Goal: Task Accomplishment & Management: Use online tool/utility

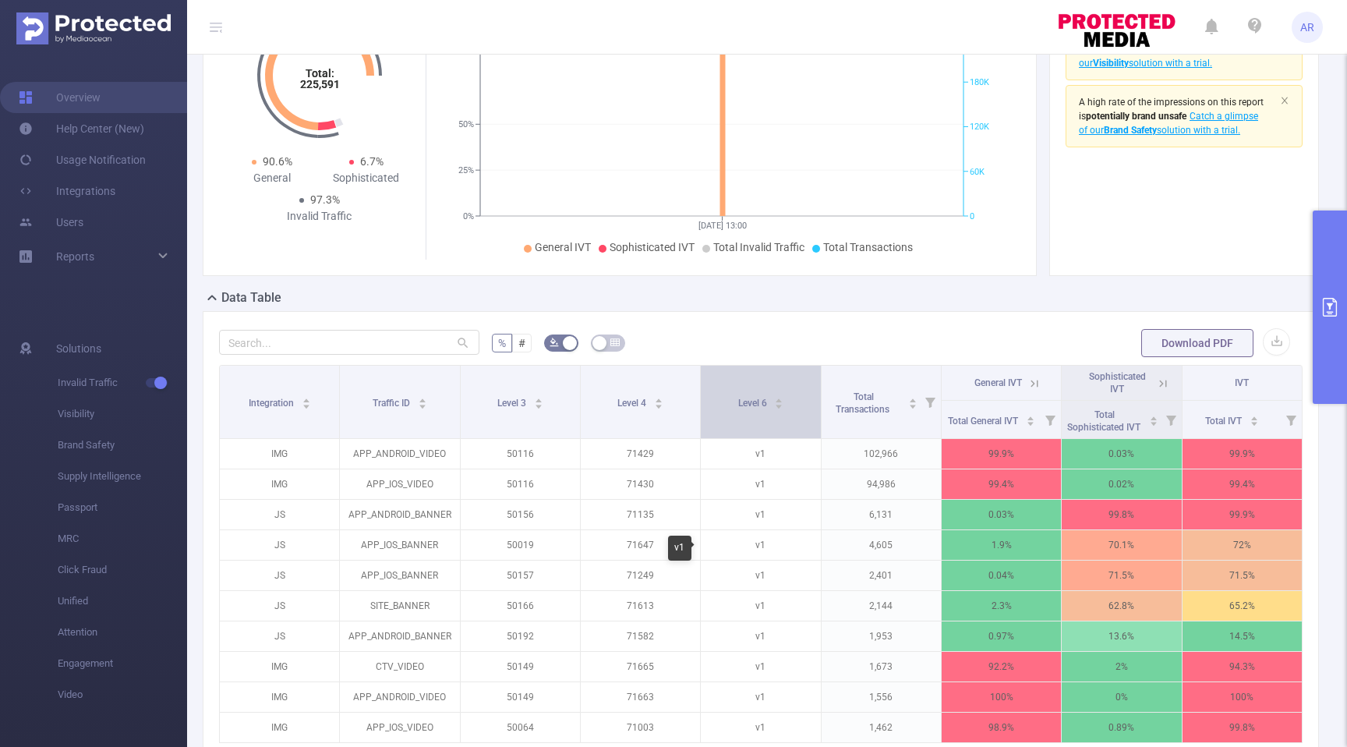
scroll to position [129, 0]
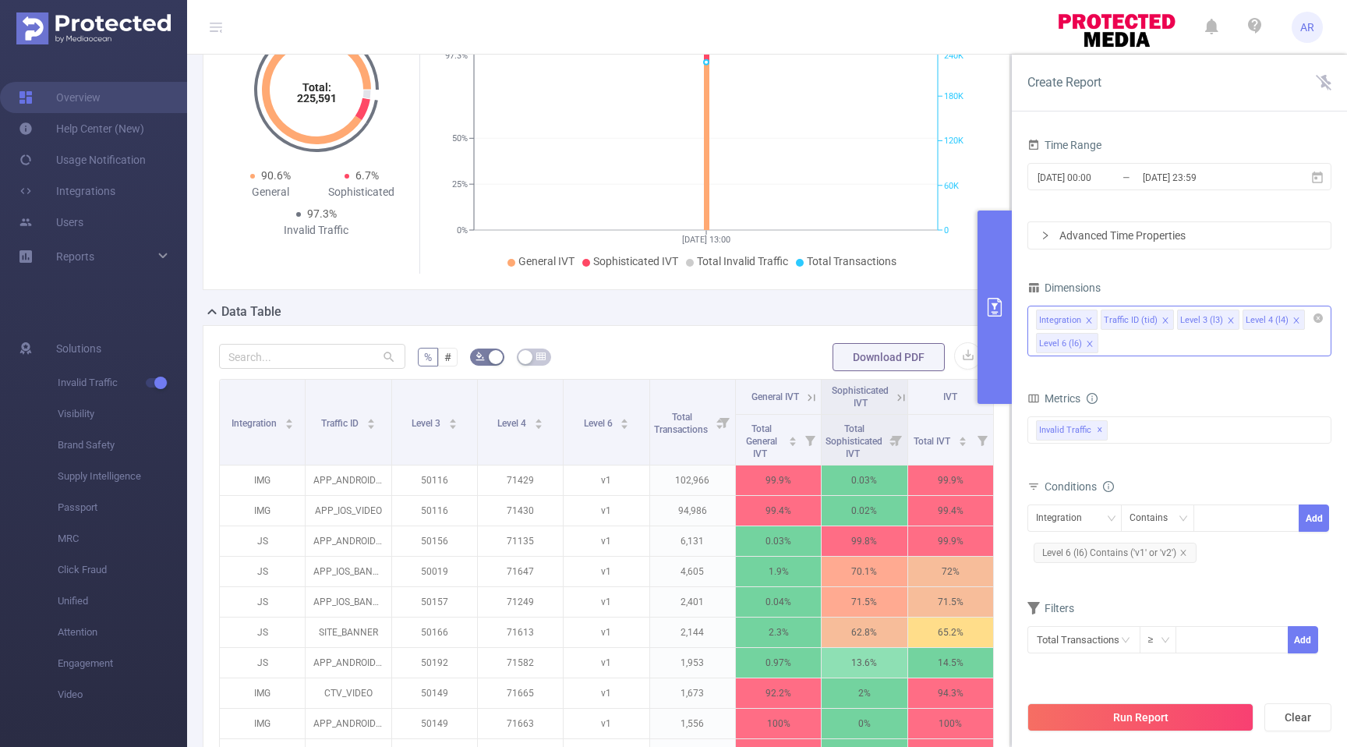
click at [1164, 320] on icon "icon: close" at bounding box center [1164, 319] width 5 height 5
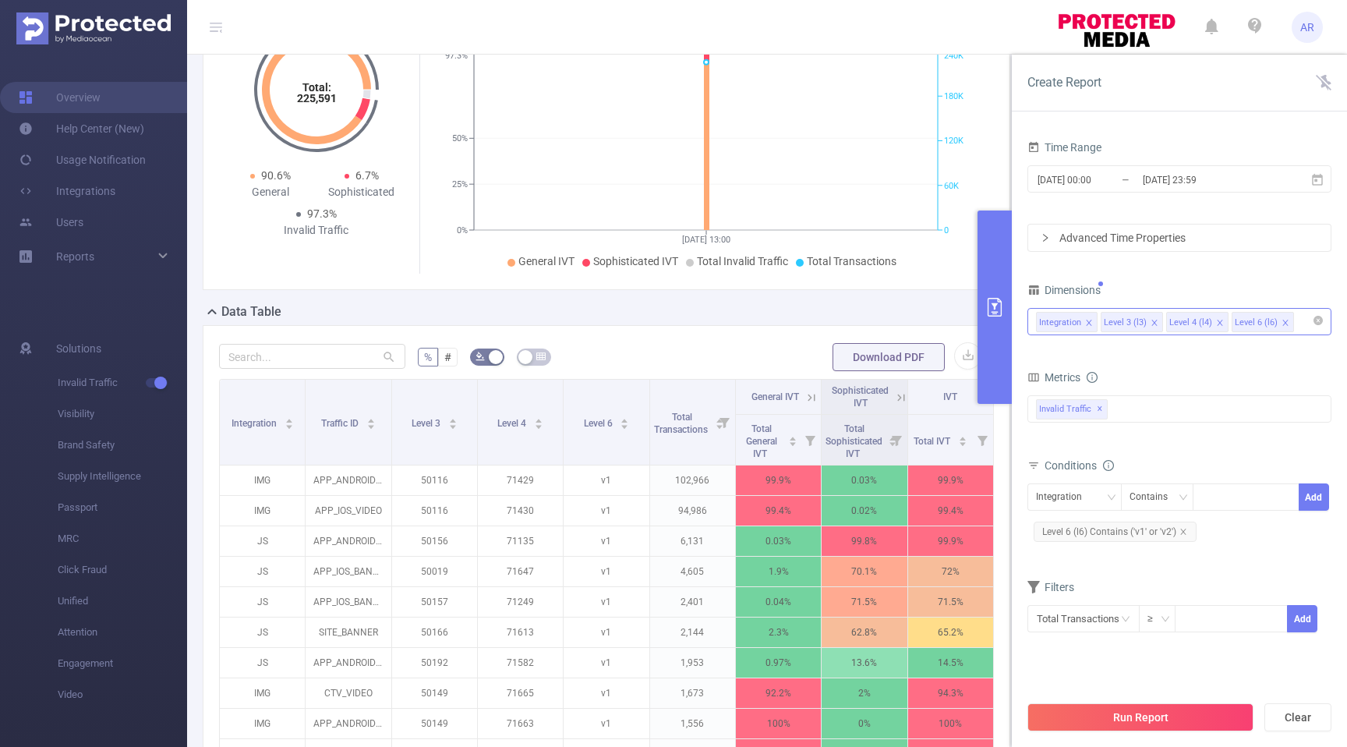
click at [1155, 321] on icon "icon: close" at bounding box center [1155, 323] width 8 height 8
click at [1114, 712] on button "Run Report" at bounding box center [1141, 717] width 226 height 28
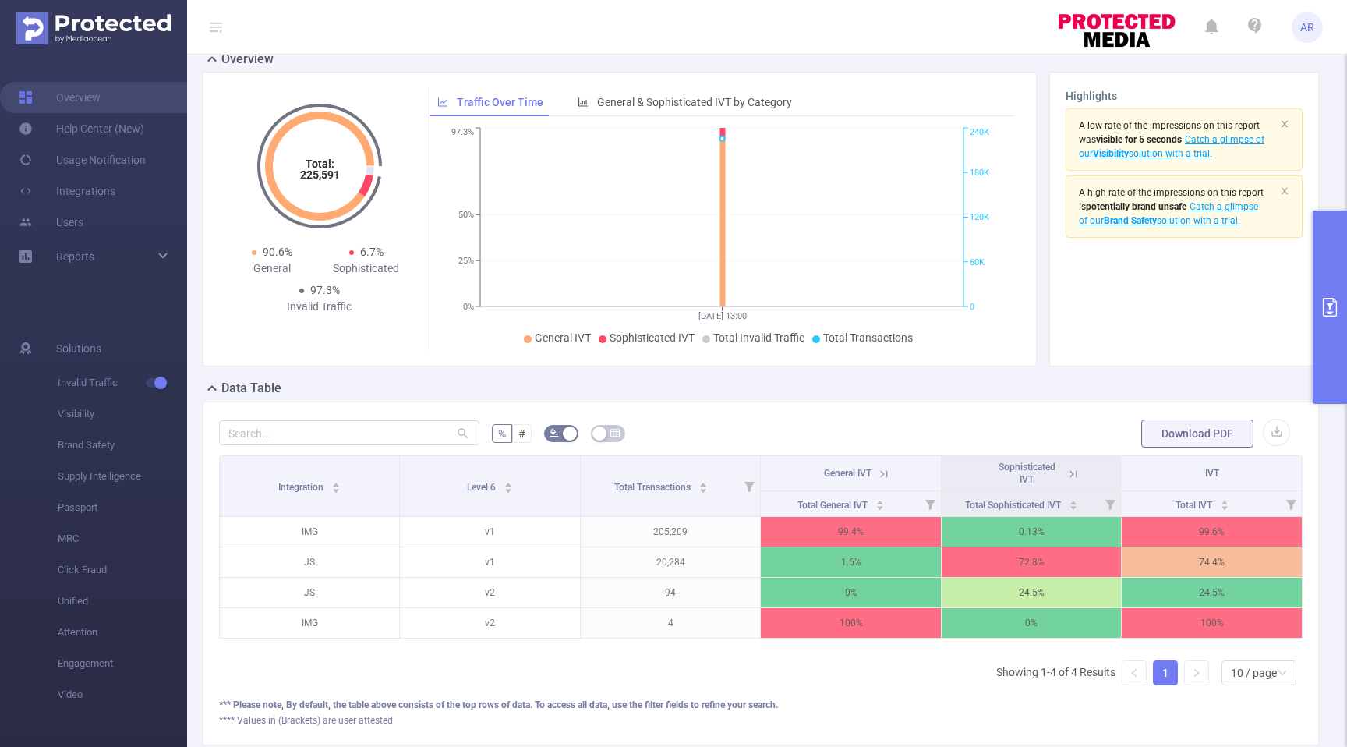
click at [876, 481] on icon at bounding box center [881, 473] width 19 height 16
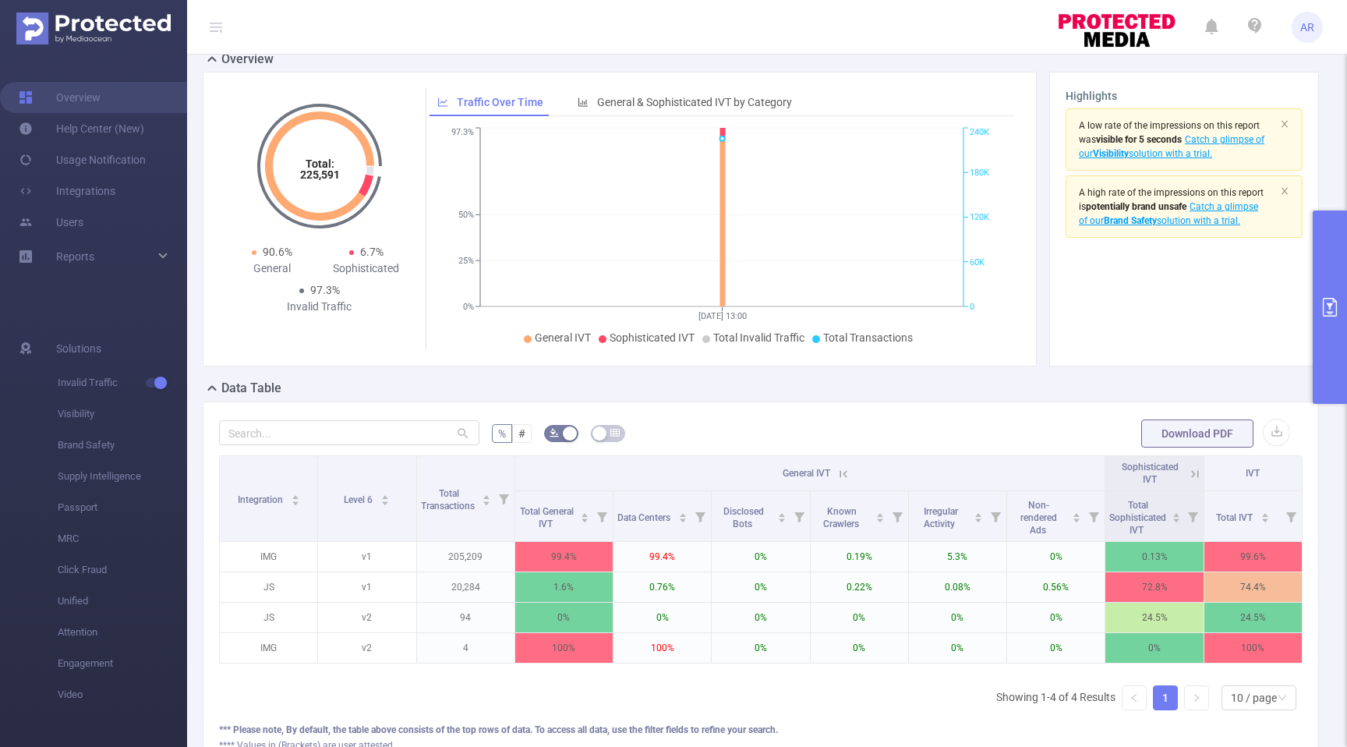
click at [834, 481] on icon at bounding box center [841, 473] width 19 height 16
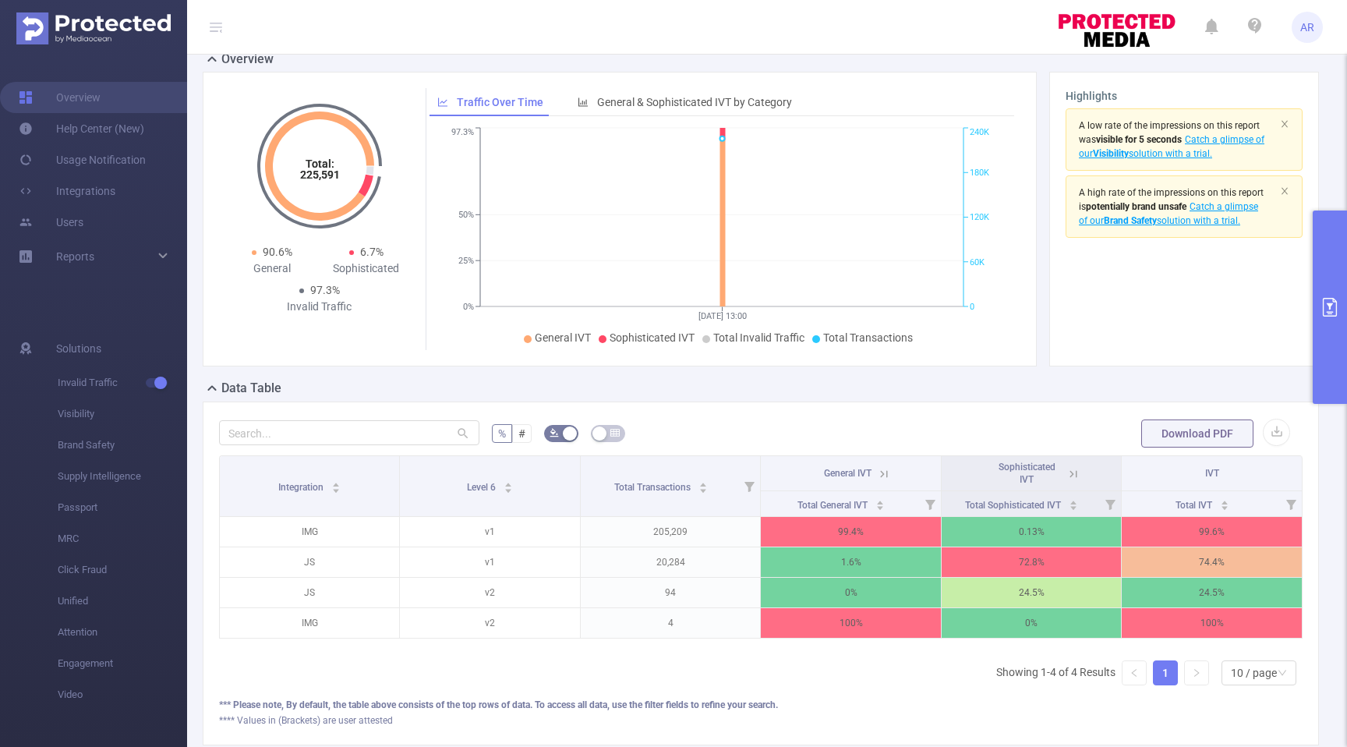
click at [1019, 479] on span "Sophisticated IVT" at bounding box center [1027, 473] width 57 height 23
click at [1070, 477] on icon at bounding box center [1073, 473] width 7 height 7
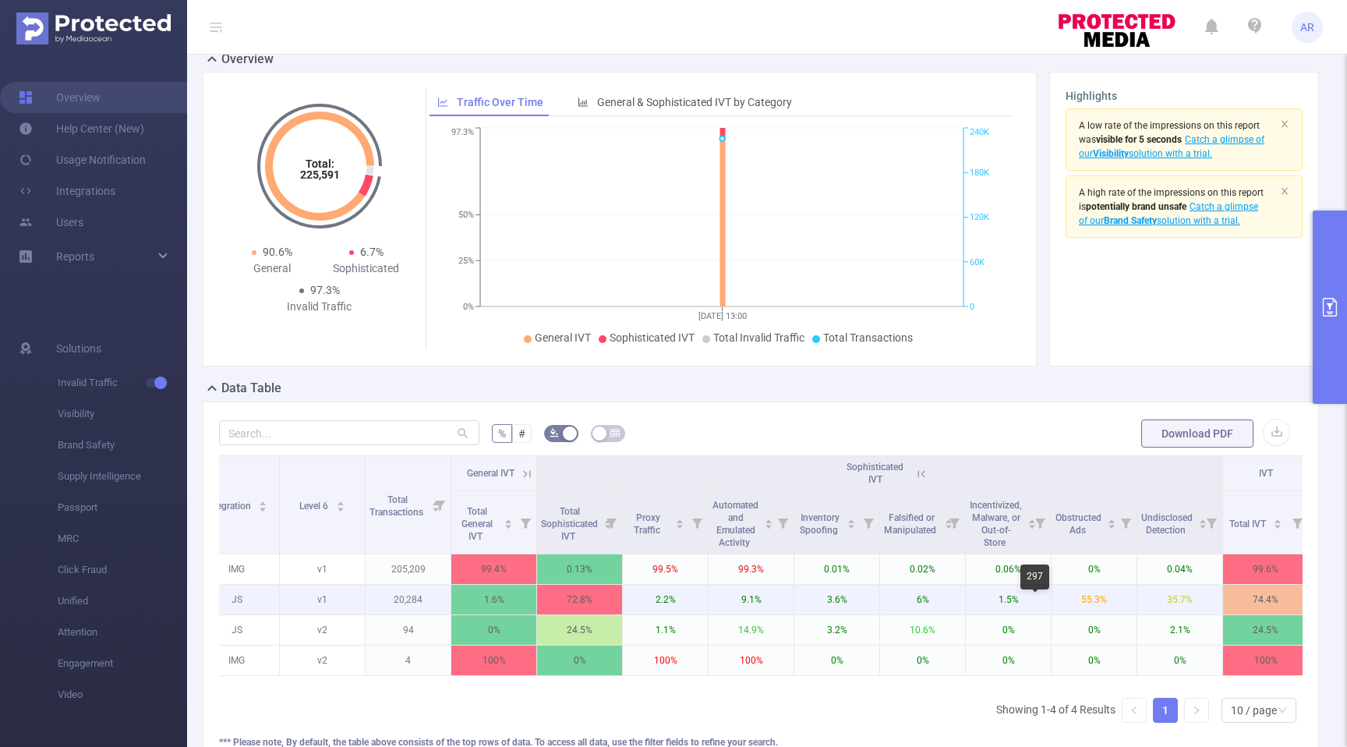
scroll to position [0, 27]
click at [918, 477] on icon at bounding box center [920, 473] width 7 height 7
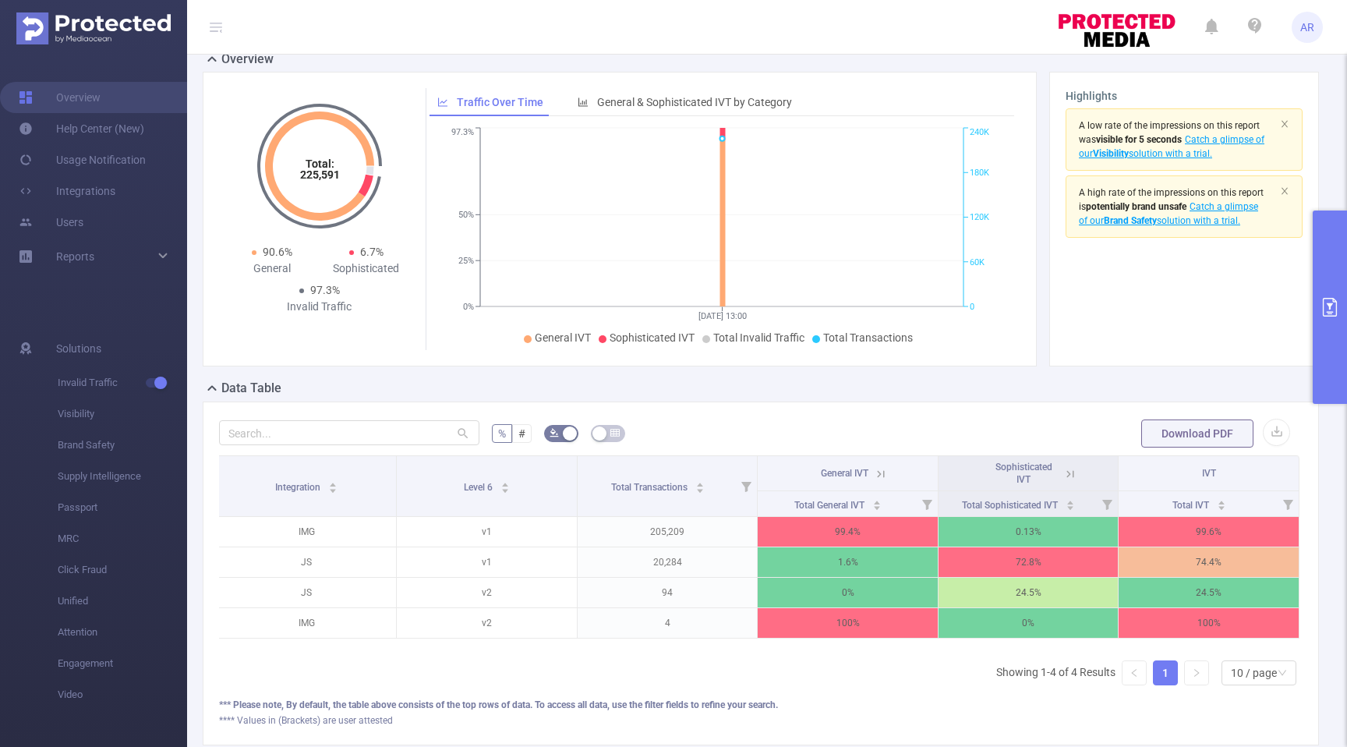
scroll to position [0, 3]
